Goal: Information Seeking & Learning: Learn about a topic

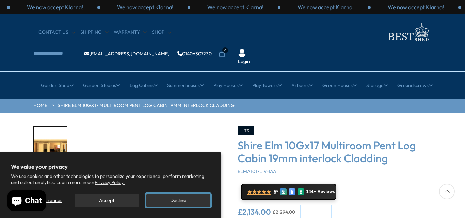
click at [169, 204] on button "Decline" at bounding box center [178, 200] width 64 height 13
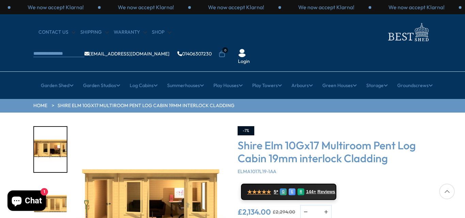
click at [51, 132] on img "1 / 10" at bounding box center [50, 149] width 33 height 45
click at [148, 181] on img "1 / 10" at bounding box center [150, 202] width 153 height 153
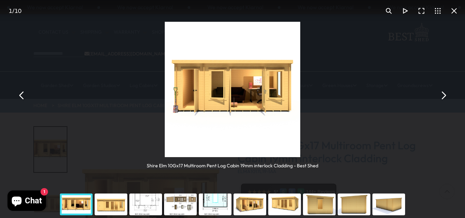
click at [445, 95] on button "You can close this modal content with the ESC key" at bounding box center [443, 95] width 16 height 16
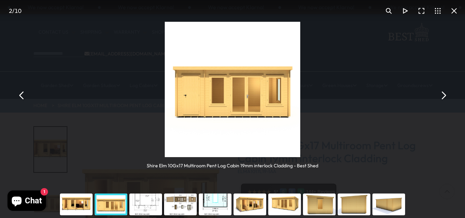
click at [445, 95] on button "You can close this modal content with the ESC key" at bounding box center [443, 95] width 16 height 16
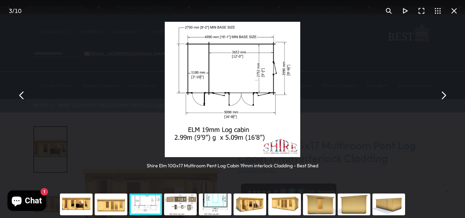
click at [445, 96] on button "You can close this modal content with the ESC key" at bounding box center [443, 95] width 16 height 16
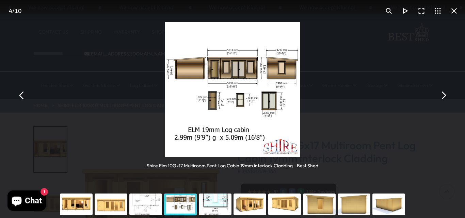
click at [263, 74] on img "You can close this modal content with the ESC key" at bounding box center [232, 89] width 135 height 135
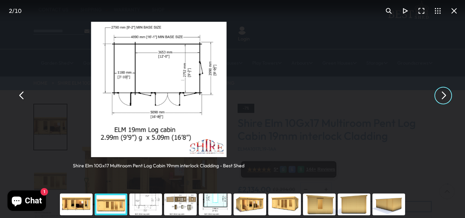
scroll to position [41, 0]
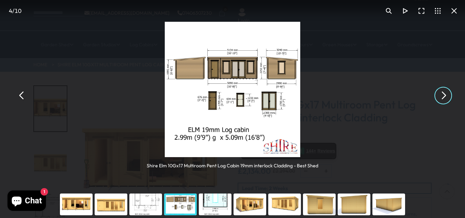
click at [356, 115] on div "Shire Elm 10Gx17 Multiroom Pent Log Cabin 19mm interlock Cladding - Best Shed" at bounding box center [232, 95] width 465 height 191
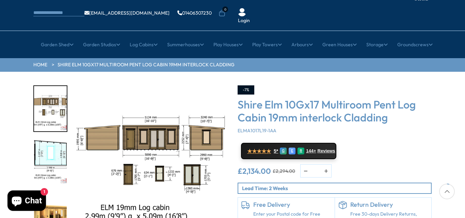
click at [93, 120] on img "4 / 10" at bounding box center [150, 161] width 153 height 153
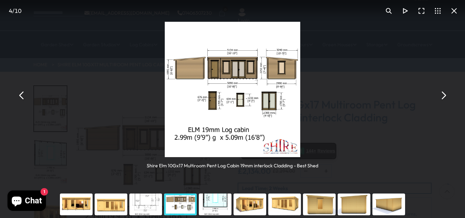
click at [237, 92] on img "You can close this modal content with the ESC key" at bounding box center [232, 89] width 135 height 135
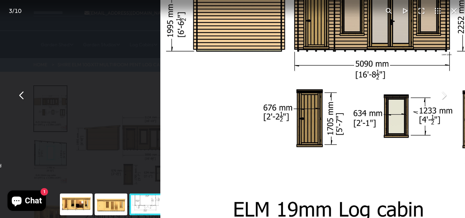
scroll to position [54, 0]
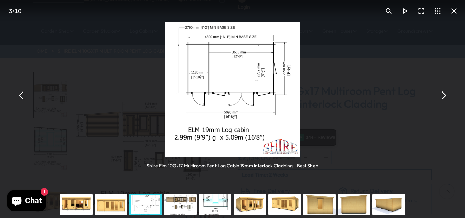
click at [236, 92] on div "Shire Elm 10Gx17 Multiroom Pent Log Cabin 19mm interlock Cladding - Best Shed" at bounding box center [232, 95] width 465 height 191
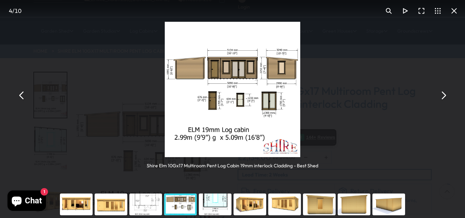
click at [236, 92] on img "You can close this modal content with the ESC key" at bounding box center [232, 89] width 135 height 135
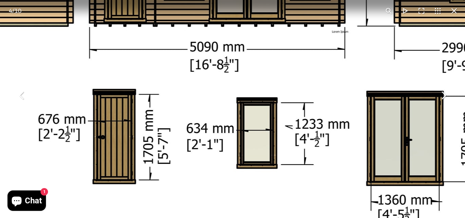
drag, startPoint x: 301, startPoint y: 11, endPoint x: 303, endPoint y: 36, distance: 25.3
click at [303, 36] on div "4 / 10 Shire Elm 10Gx17 Multiroom Pent Log Cabin 19mm interlock Cladding - Best…" at bounding box center [232, 109] width 465 height 218
click at [414, 16] on div "You can close this modal content with the ESC key" at bounding box center [422, 11] width 82 height 16
drag, startPoint x: 414, startPoint y: 16, endPoint x: 413, endPoint y: 37, distance: 21.2
click at [413, 37] on div "4 / 10 Shire Elm 10Gx17 Multiroom Pent Log Cabin 19mm interlock Cladding - Best…" at bounding box center [232, 109] width 465 height 218
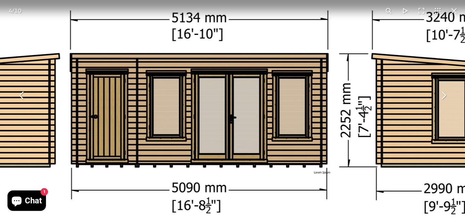
drag, startPoint x: 413, startPoint y: 37, endPoint x: 395, endPoint y: 178, distance: 142.1
click at [395, 178] on img "You can close this modal content with the ESC key" at bounding box center [198, 220] width 697 height 697
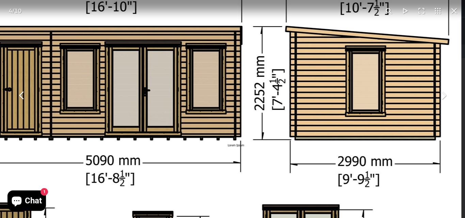
drag, startPoint x: 395, startPoint y: 178, endPoint x: 309, endPoint y: 151, distance: 90.3
click at [309, 151] on img "You can close this modal content with the ESC key" at bounding box center [112, 193] width 697 height 697
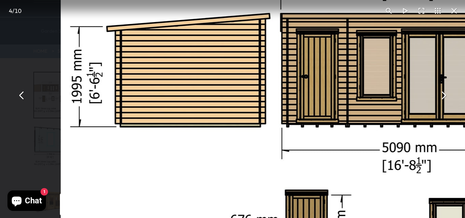
drag, startPoint x: 129, startPoint y: 102, endPoint x: 425, endPoint y: 89, distance: 296.8
click at [425, 89] on img "You can close this modal content with the ESC key" at bounding box center [409, 180] width 697 height 697
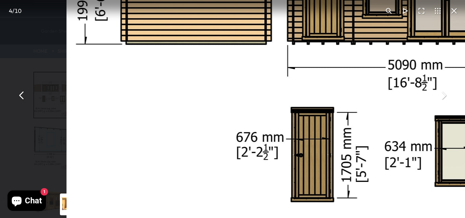
drag, startPoint x: 337, startPoint y: 177, endPoint x: 343, endPoint y: 95, distance: 82.9
click at [343, 95] on img "You can close this modal content with the ESC key" at bounding box center [414, 97] width 697 height 697
click at [454, 11] on button "You can close this modal content with the ESC key" at bounding box center [454, 11] width 16 height 16
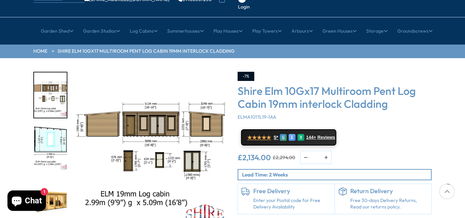
click at [54, 126] on img "5 / 10" at bounding box center [50, 148] width 33 height 45
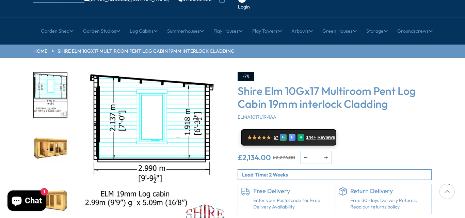
click at [54, 126] on img "6 / 10" at bounding box center [50, 148] width 33 height 45
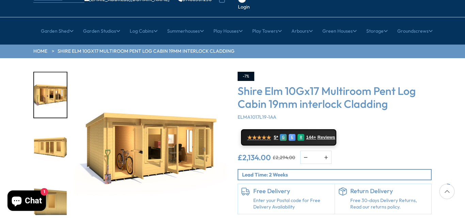
click at [52, 179] on img "8 / 10" at bounding box center [50, 201] width 33 height 45
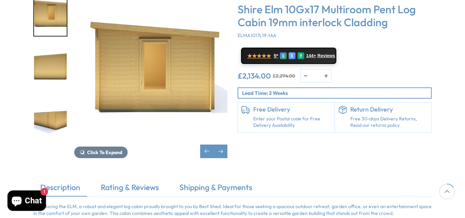
scroll to position [150, 0]
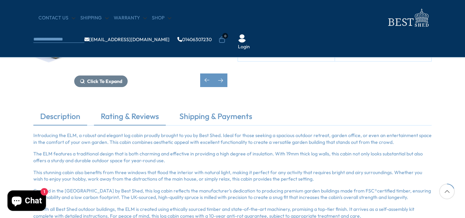
click at [122, 117] on link "Rating & Reviews" at bounding box center [130, 118] width 72 height 14
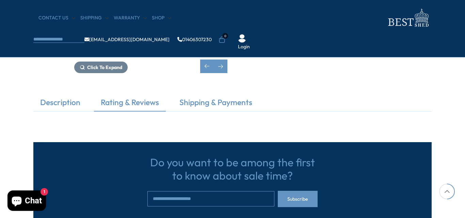
scroll to position [163, 0]
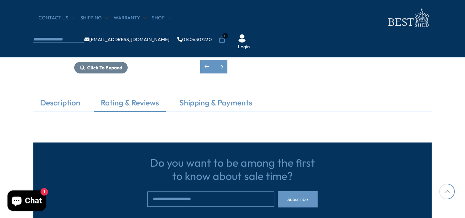
click at [134, 101] on link "Rating & Reviews" at bounding box center [130, 104] width 72 height 14
click at [59, 105] on link "Description" at bounding box center [60, 104] width 54 height 14
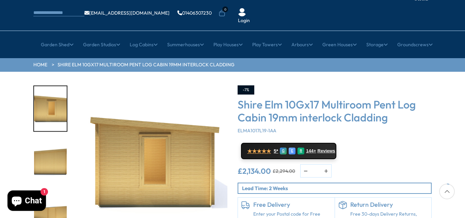
scroll to position [0, 0]
